Goal: Transaction & Acquisition: Book appointment/travel/reservation

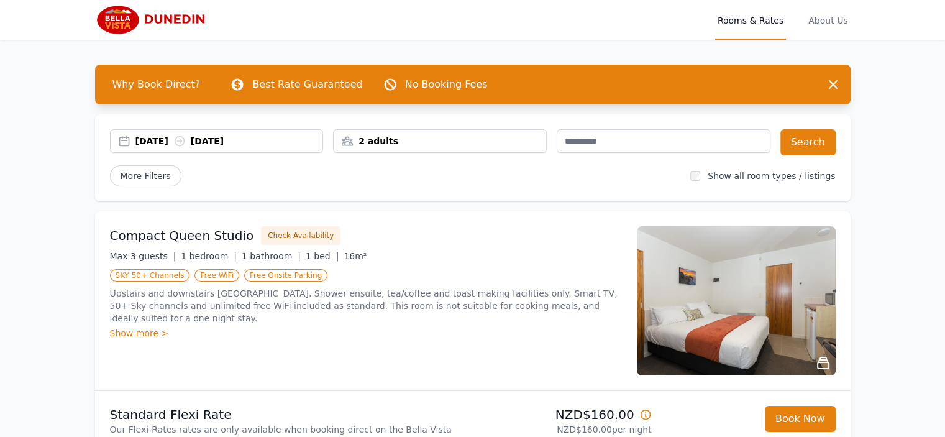
click at [135, 147] on div "[DATE] [DATE]" at bounding box center [229, 141] width 188 height 12
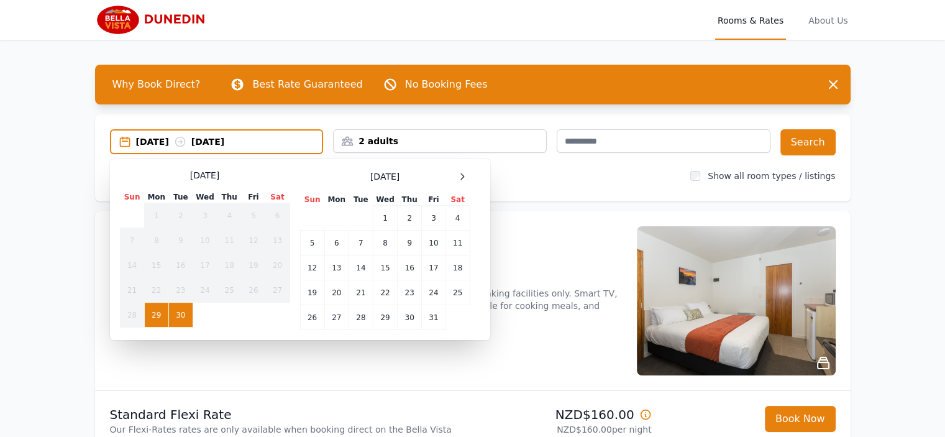
click at [456, 170] on span at bounding box center [462, 176] width 15 height 15
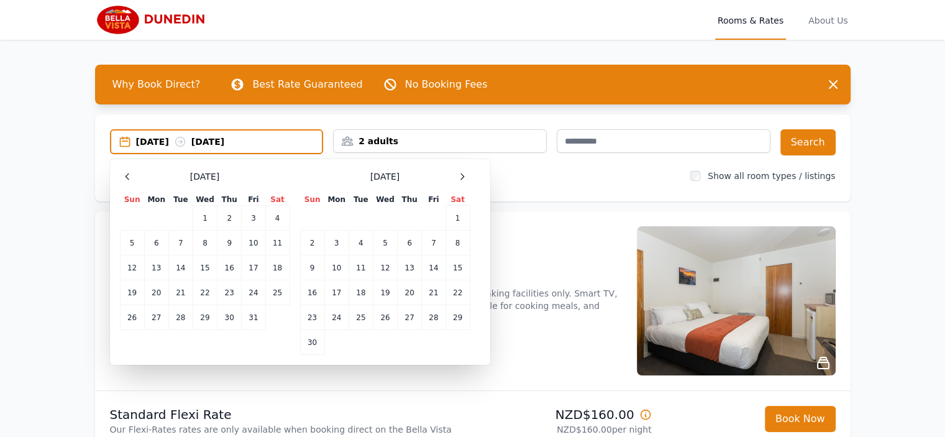
click at [456, 170] on span at bounding box center [462, 176] width 15 height 15
click at [466, 235] on td "13" at bounding box center [457, 242] width 24 height 25
click at [471, 151] on div "2 adults" at bounding box center [440, 141] width 214 height 24
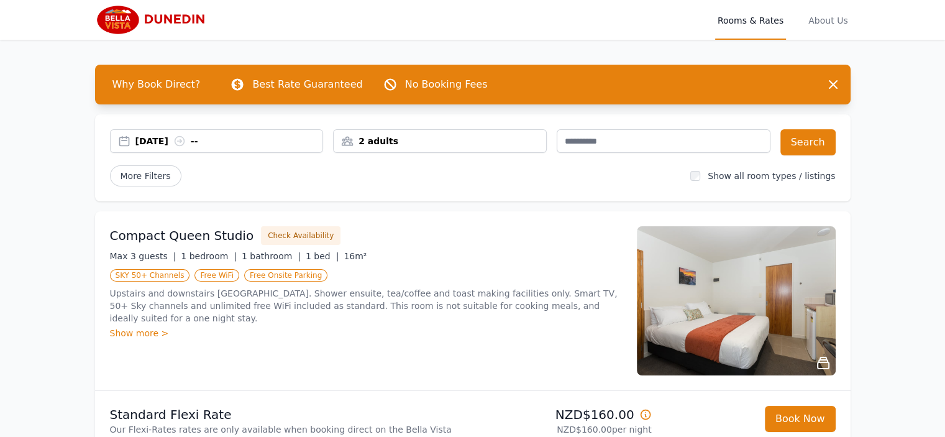
click at [359, 137] on div "2 adults" at bounding box center [439, 141] width 212 height 12
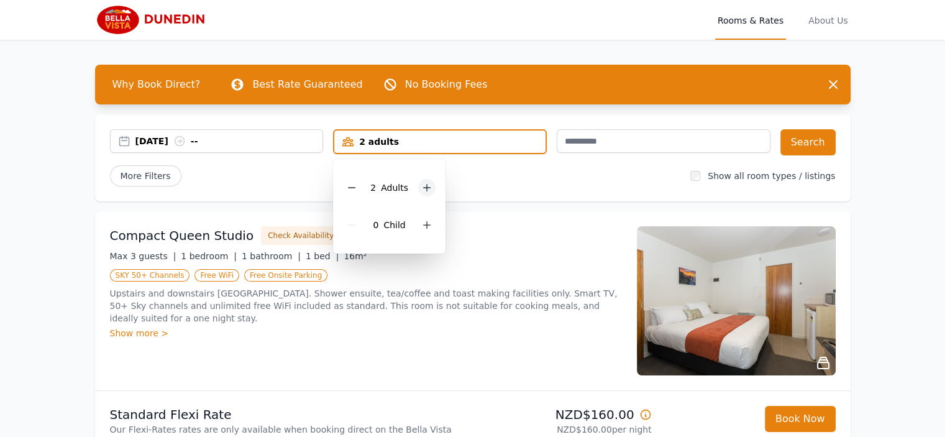
click at [422, 186] on icon at bounding box center [427, 188] width 10 height 10
click at [803, 152] on button "Search" at bounding box center [807, 142] width 55 height 26
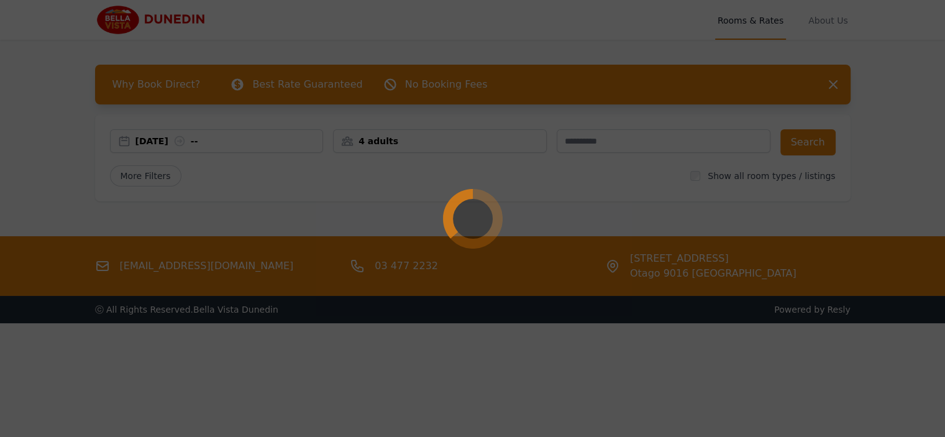
click at [428, 145] on div at bounding box center [472, 218] width 945 height 437
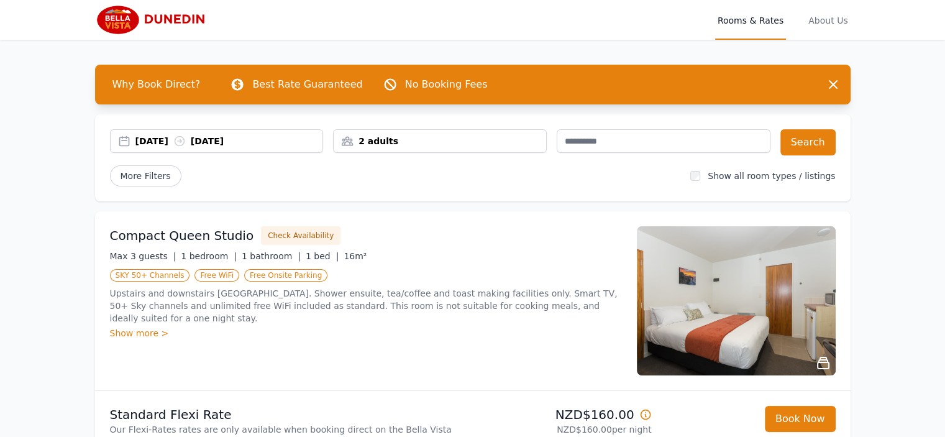
click at [284, 136] on div "[DATE] [DATE]" at bounding box center [229, 141] width 188 height 12
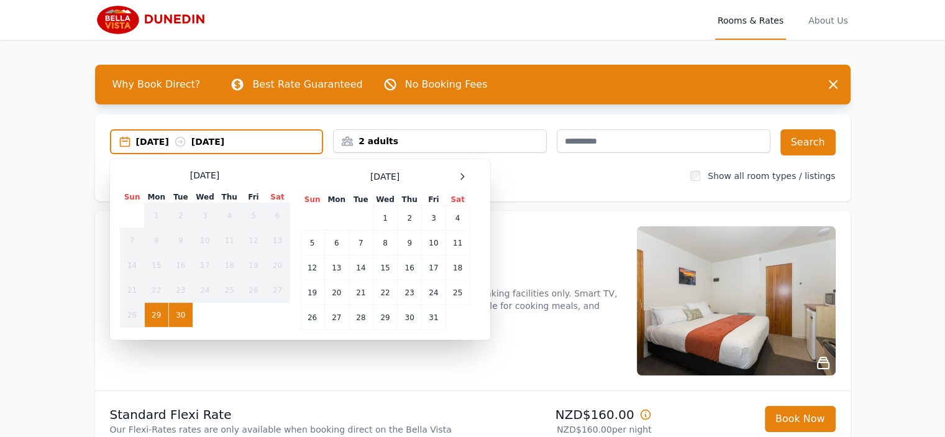
click at [469, 178] on span at bounding box center [462, 176] width 15 height 15
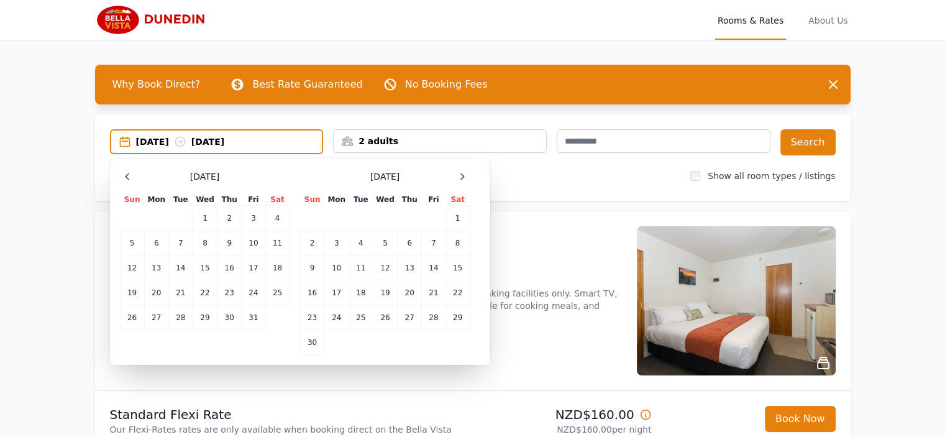
click at [469, 178] on span at bounding box center [462, 176] width 15 height 15
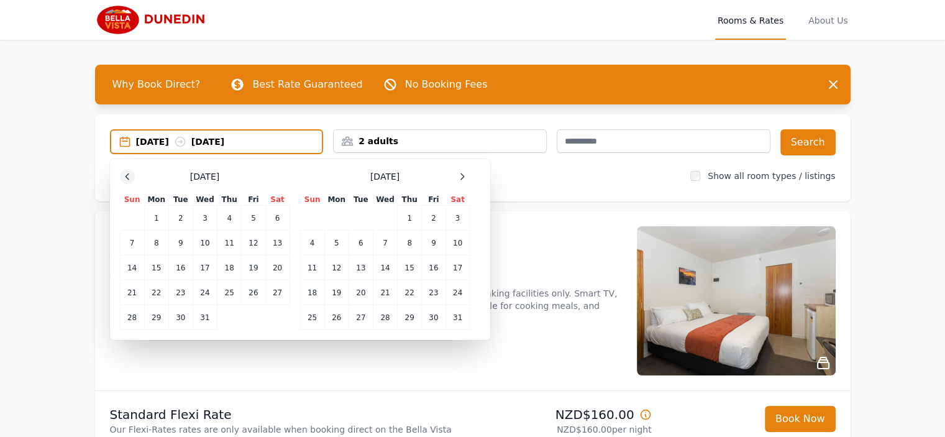
click at [125, 178] on icon at bounding box center [127, 176] width 10 height 10
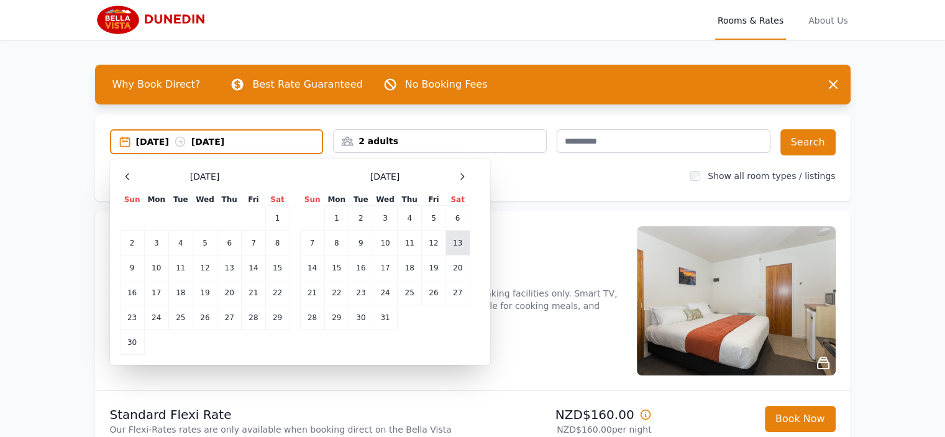
click at [451, 243] on td "13" at bounding box center [457, 242] width 24 height 25
click at [805, 150] on button "Search" at bounding box center [807, 142] width 55 height 26
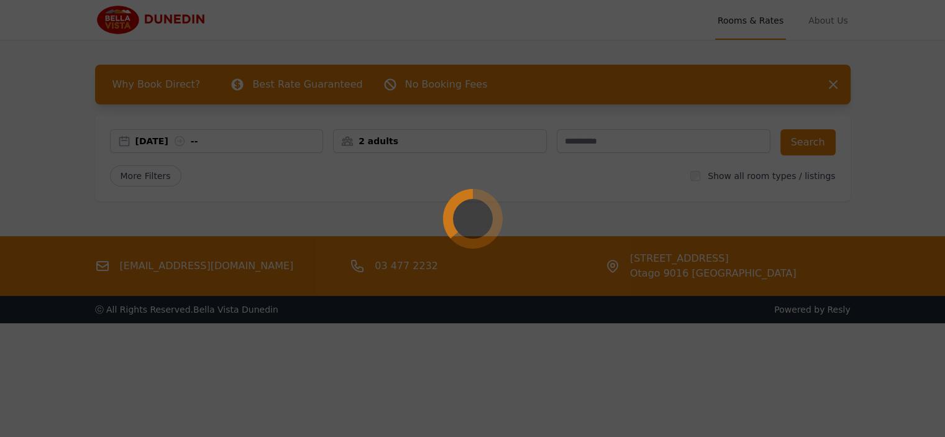
click at [854, 186] on div at bounding box center [472, 218] width 945 height 437
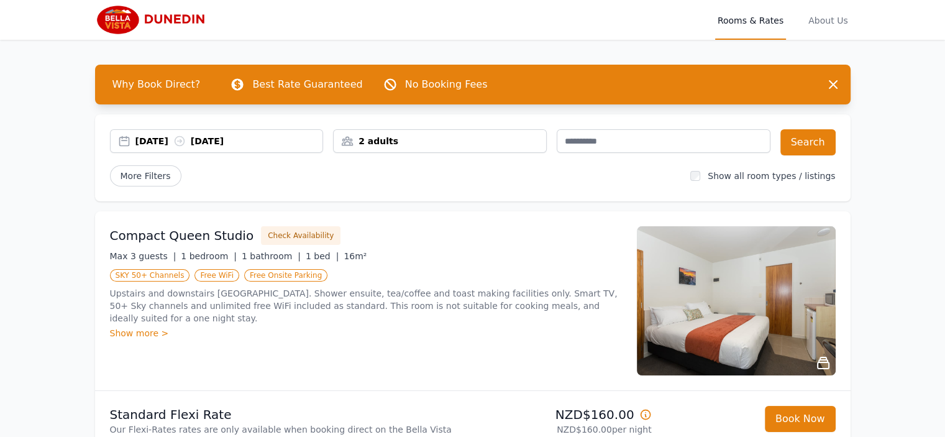
click at [156, 142] on div "[DATE] [DATE]" at bounding box center [229, 141] width 188 height 12
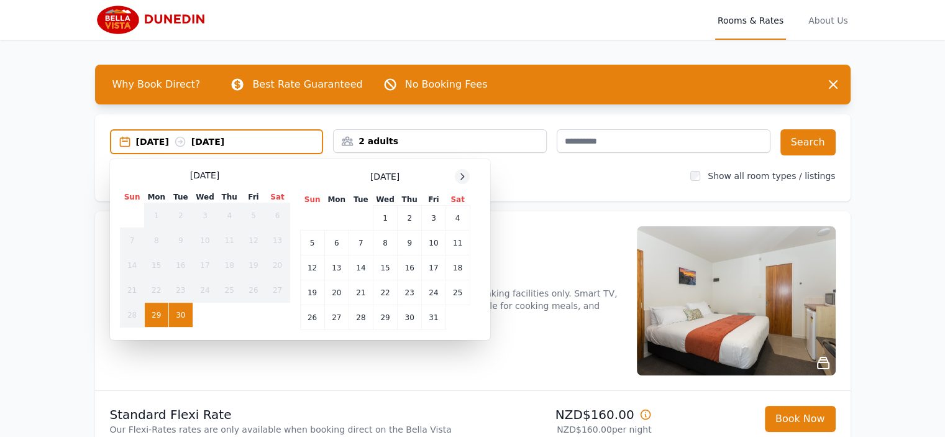
click at [465, 176] on icon at bounding box center [462, 176] width 10 height 10
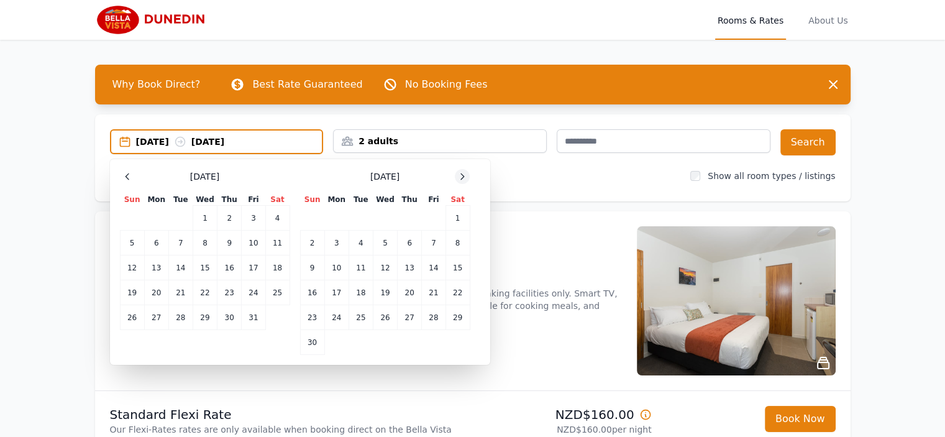
click at [465, 176] on icon at bounding box center [462, 176] width 10 height 10
click at [456, 246] on td "13" at bounding box center [457, 242] width 24 height 25
click at [306, 268] on td "14" at bounding box center [312, 267] width 24 height 25
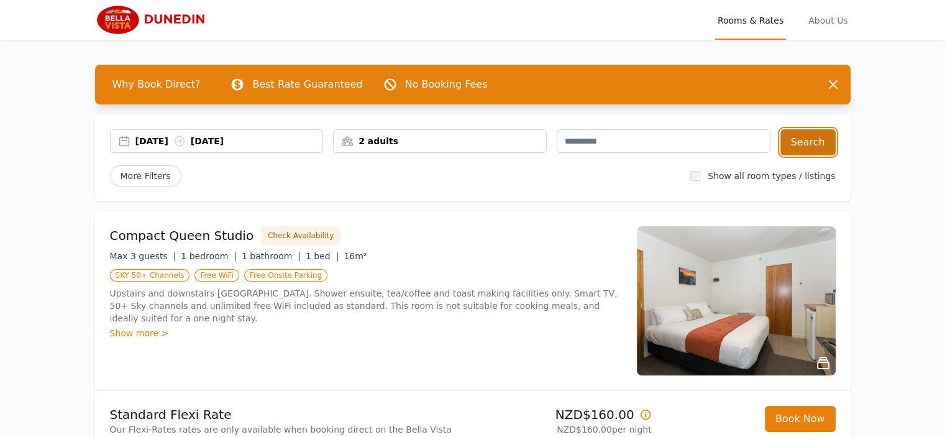
click at [821, 143] on button "Search" at bounding box center [807, 142] width 55 height 26
click at [518, 143] on div "2 adults" at bounding box center [439, 141] width 212 height 12
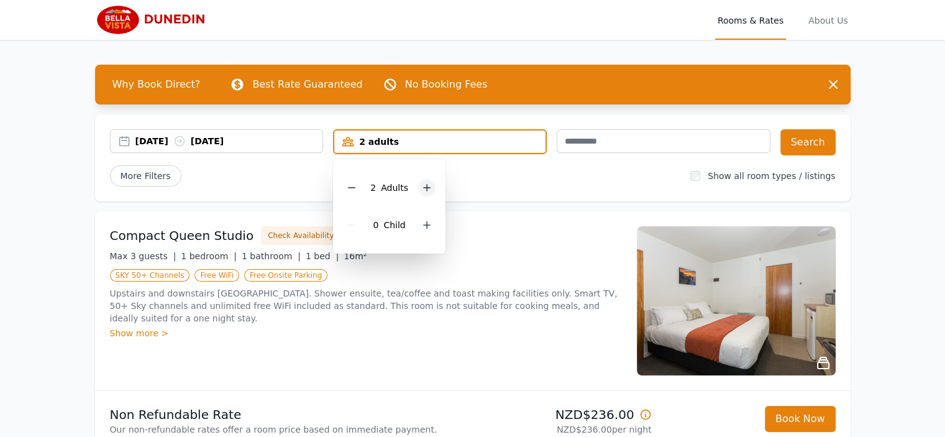
click at [427, 187] on icon at bounding box center [427, 187] width 7 height 7
click at [810, 140] on button "Search" at bounding box center [807, 142] width 55 height 26
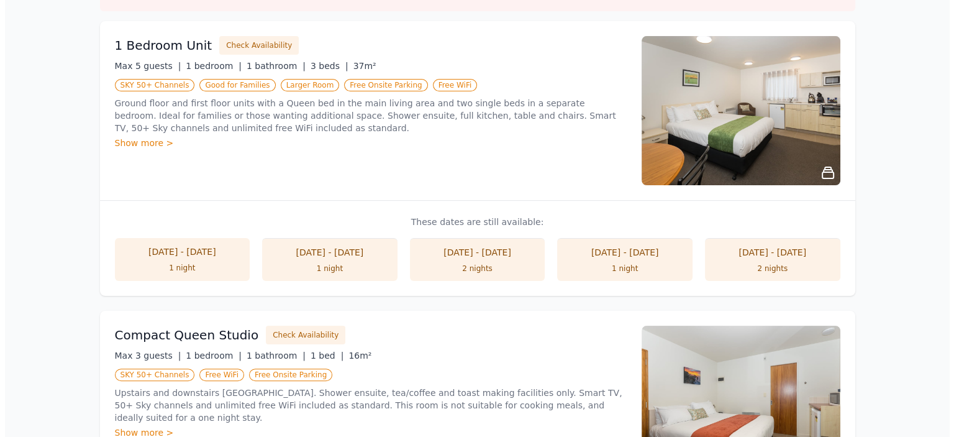
scroll to position [170, 0]
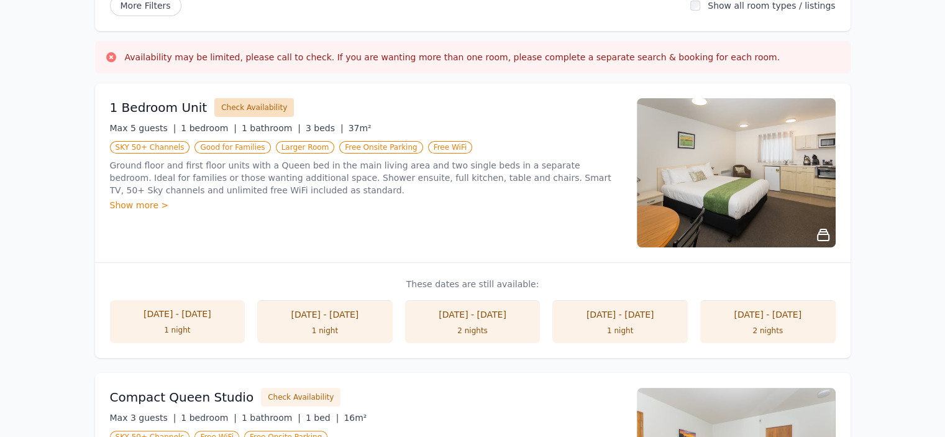
click at [248, 111] on button "Check Availability" at bounding box center [253, 107] width 79 height 19
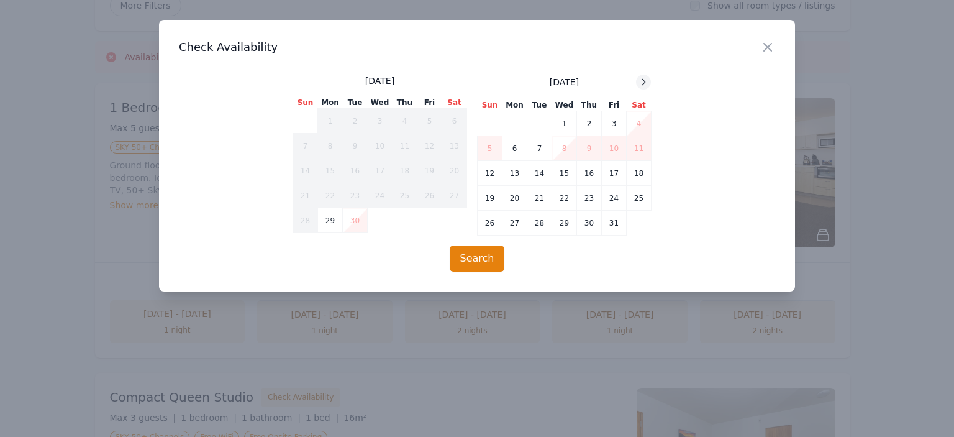
click at [646, 86] on icon at bounding box center [643, 82] width 10 height 10
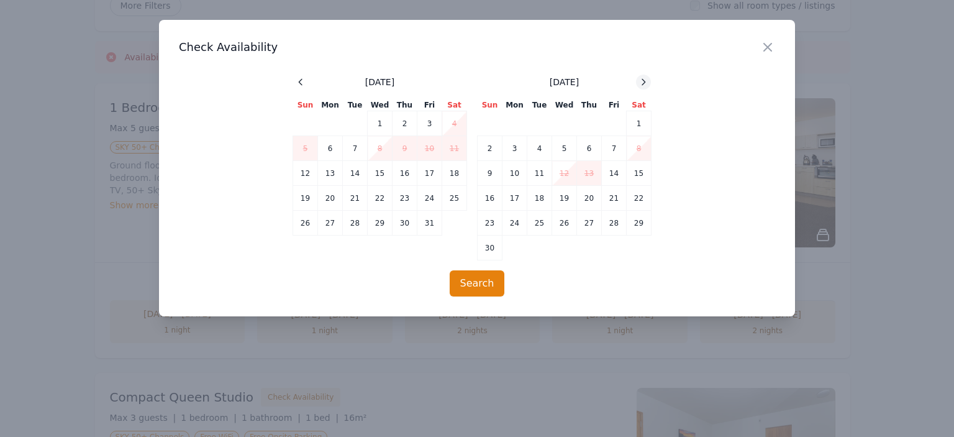
click at [646, 86] on icon at bounding box center [643, 82] width 10 height 10
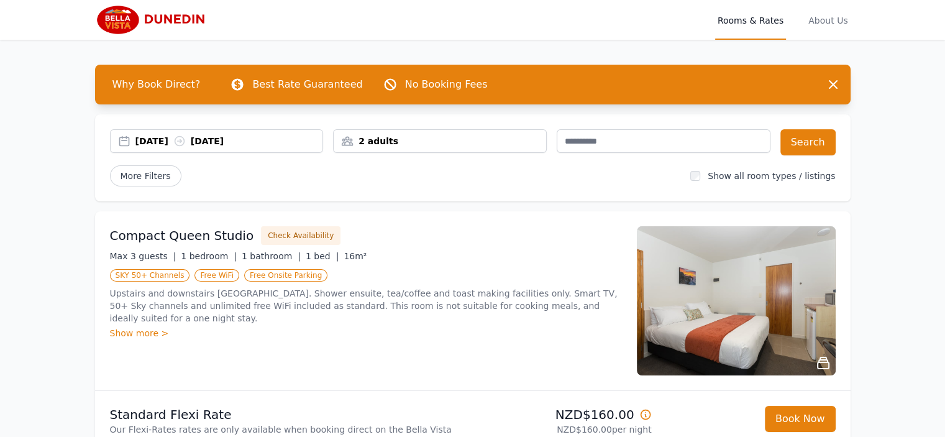
click at [428, 143] on div "2 adults" at bounding box center [439, 141] width 212 height 12
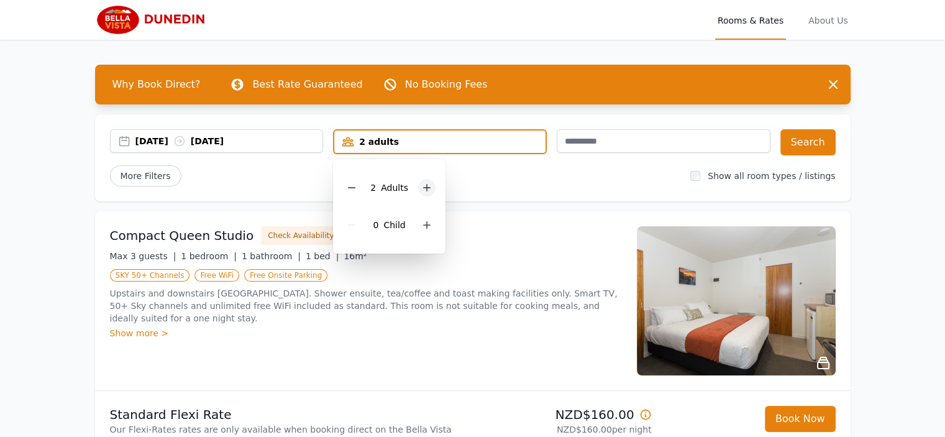
click at [422, 183] on icon at bounding box center [427, 188] width 10 height 10
click at [806, 148] on button "Search" at bounding box center [807, 142] width 55 height 26
